Goal: Information Seeking & Learning: Compare options

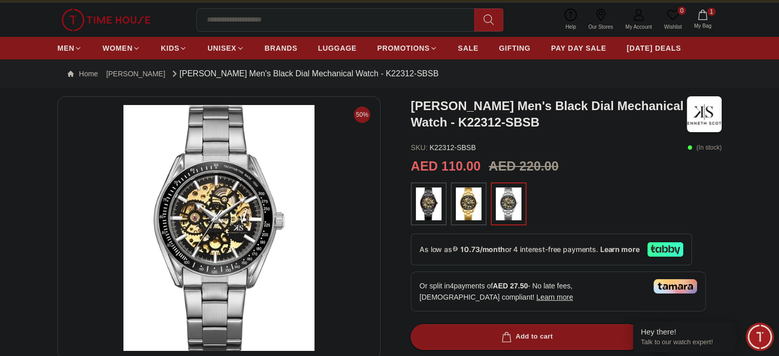
scroll to position [16, 0]
click at [425, 206] on img at bounding box center [429, 203] width 26 height 33
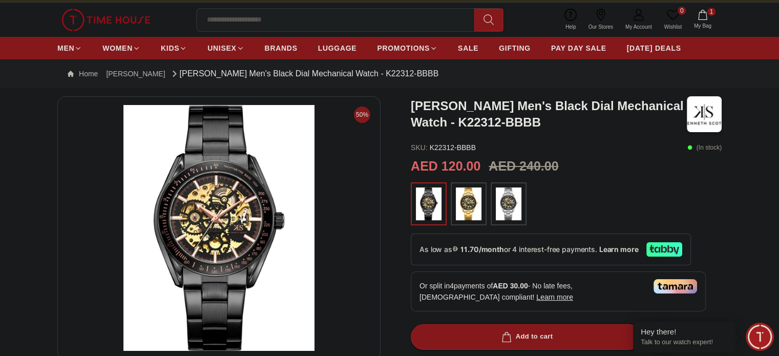
click at [513, 218] on img at bounding box center [509, 203] width 26 height 33
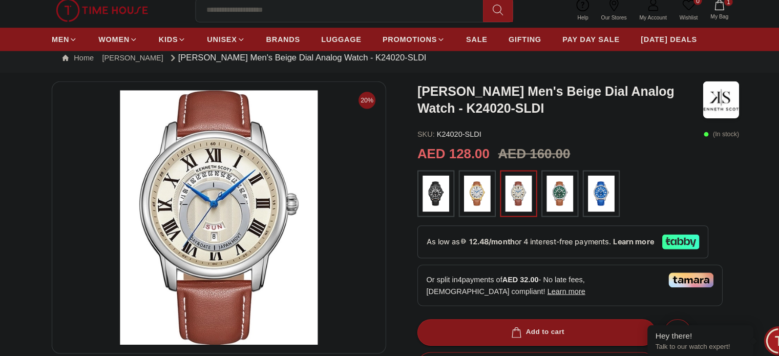
scroll to position [27, 0]
